Goal: Task Accomplishment & Management: Use online tool/utility

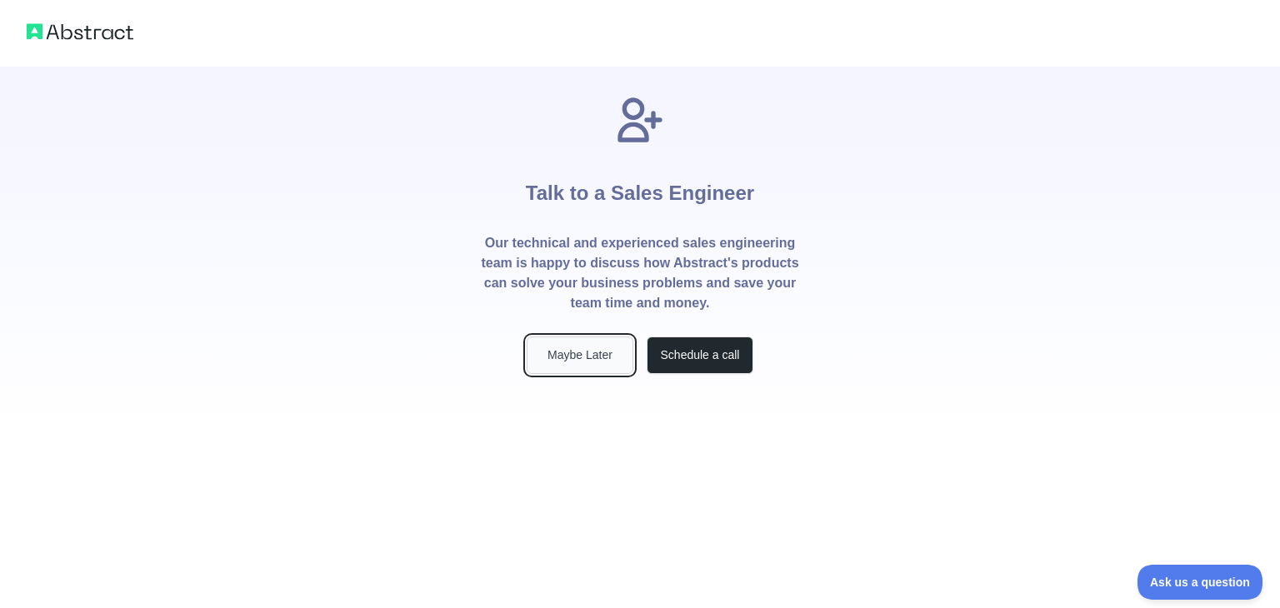
click at [580, 358] on button "Maybe Later" at bounding box center [580, 356] width 107 height 38
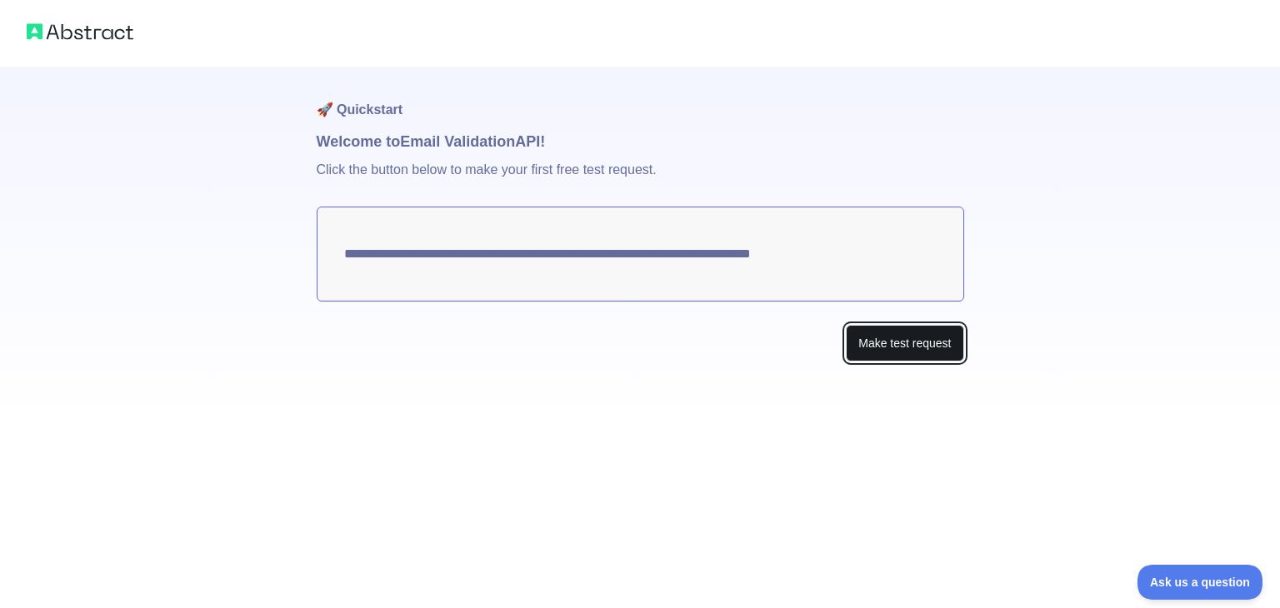
click at [899, 344] on button "Make test request" at bounding box center [905, 344] width 118 height 38
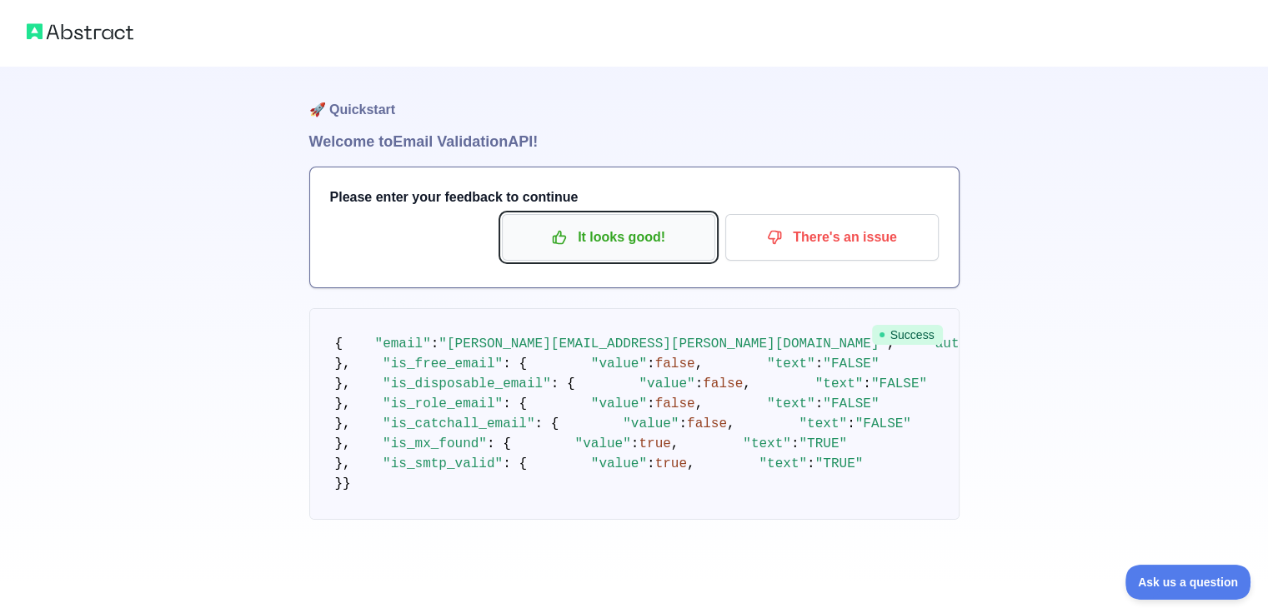
click at [597, 232] on p "It looks good!" at bounding box center [608, 237] width 188 height 28
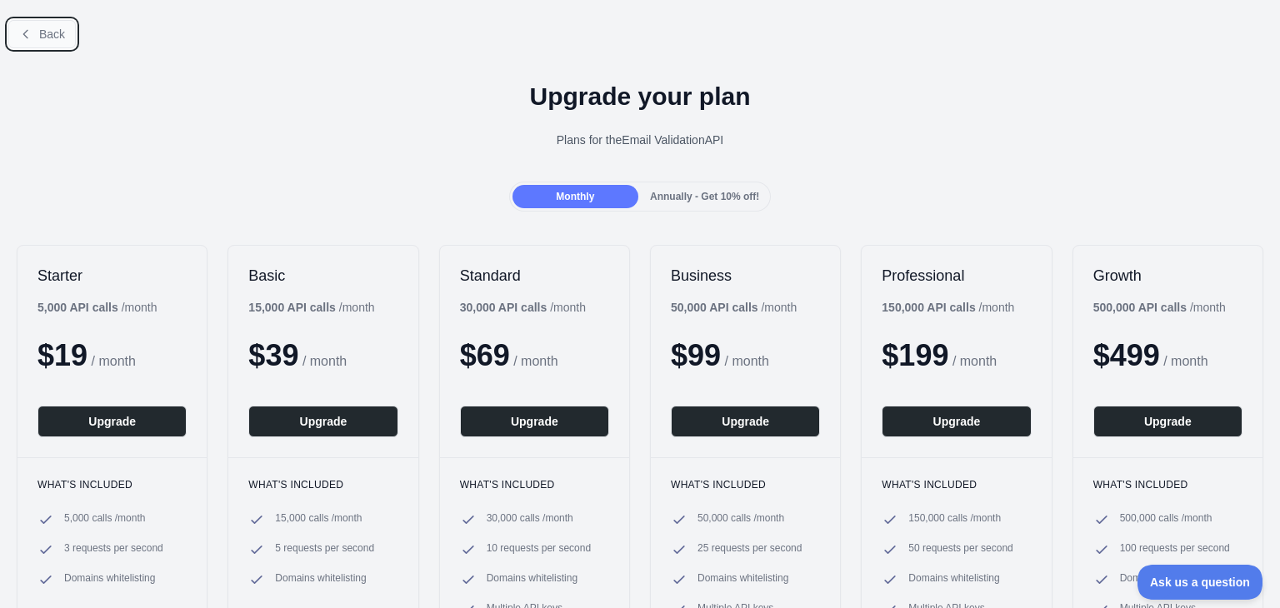
click at [37, 40] on button "Back" at bounding box center [42, 34] width 68 height 28
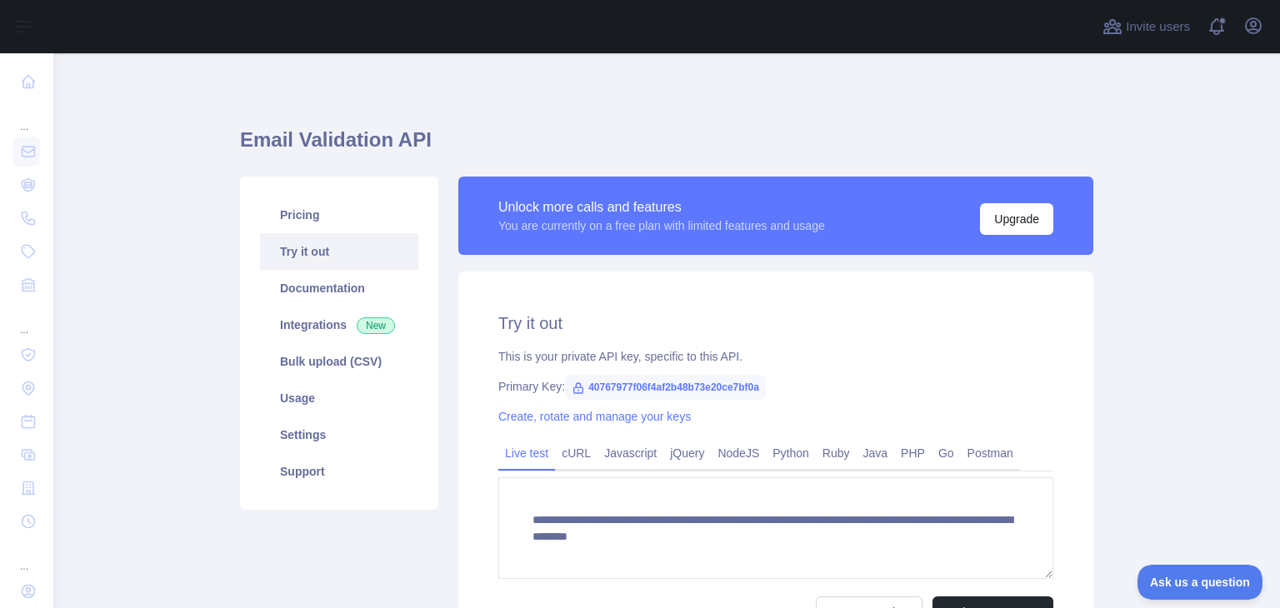
scroll to position [183, 0]
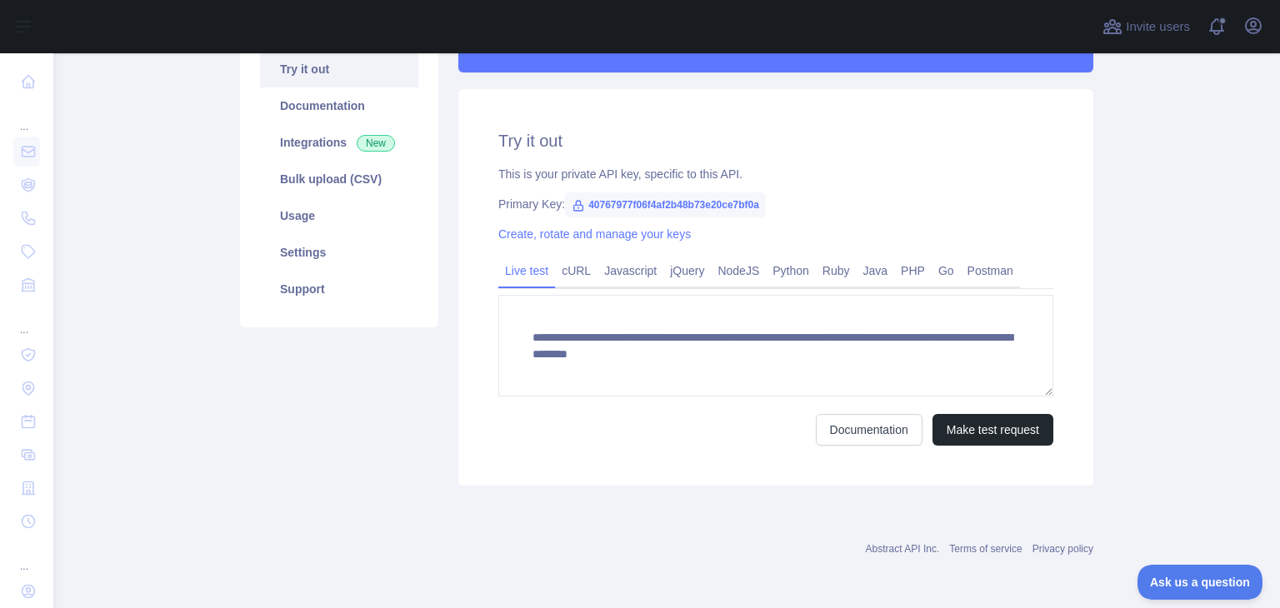
click at [878, 178] on div "This is your private API key, specific to this API." at bounding box center [775, 174] width 555 height 17
click at [580, 201] on span "40767977f06f4af2b48b73e20ce7bf0a" at bounding box center [665, 205] width 201 height 25
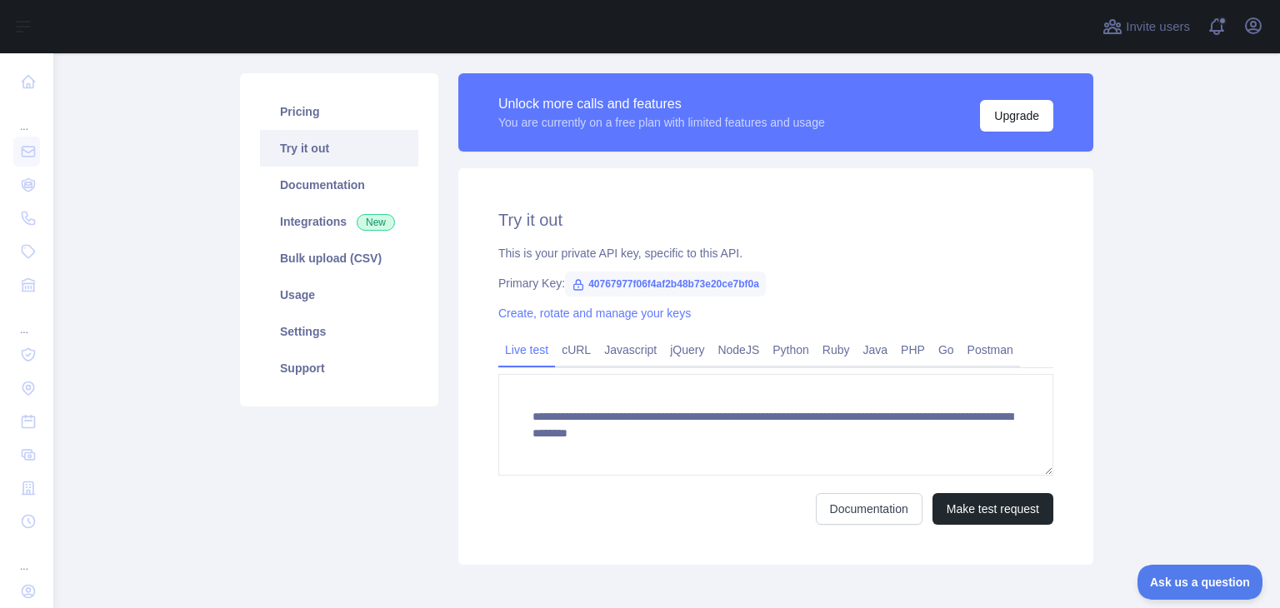
scroll to position [0, 0]
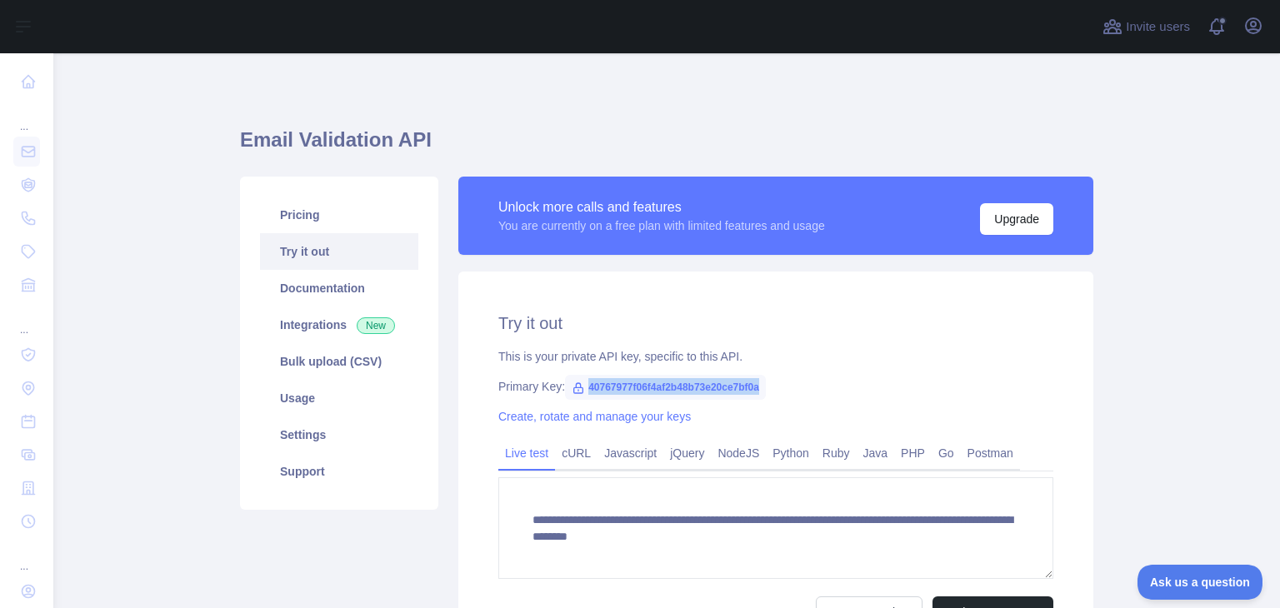
drag, startPoint x: 579, startPoint y: 388, endPoint x: 753, endPoint y: 390, distance: 174.2
click at [753, 390] on span "40767977f06f4af2b48b73e20ce7bf0a" at bounding box center [665, 387] width 201 height 25
copy span "40767977f06f4af2b48b73e20ce7bf0a"
